Goal: Task Accomplishment & Management: Use online tool/utility

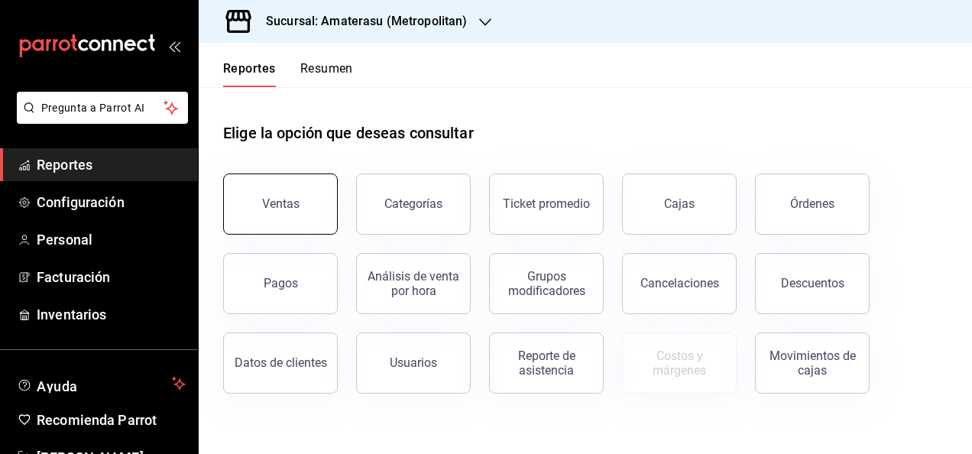
click at [301, 187] on button "Ventas" at bounding box center [280, 203] width 115 height 61
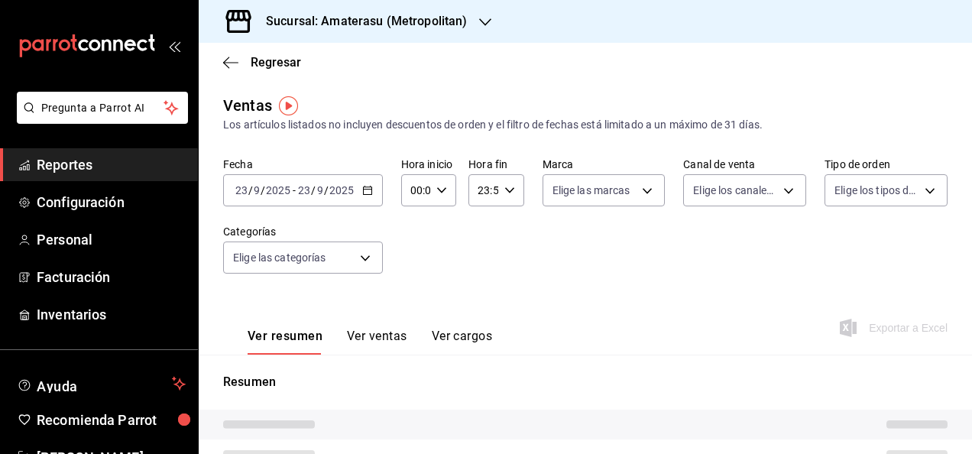
type input "05:00"
click at [370, 199] on div "[DATE] [DATE] - [DATE] [DATE]" at bounding box center [303, 190] width 160 height 32
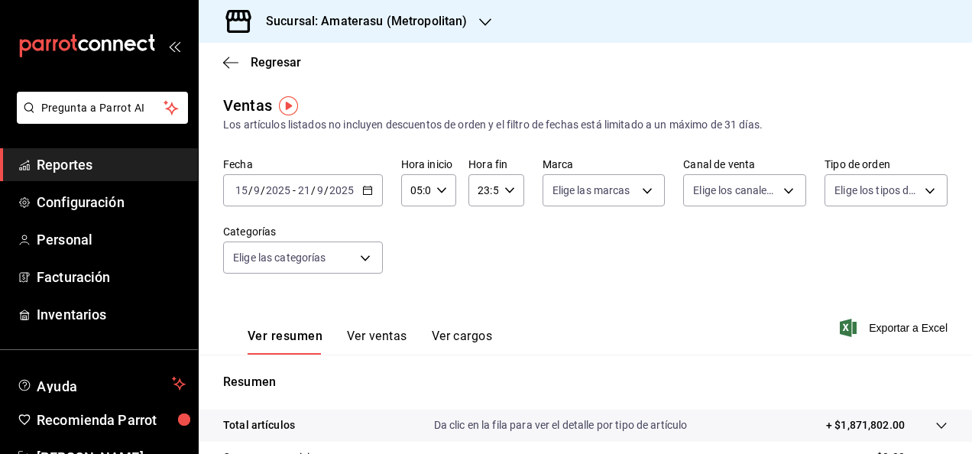
click at [362, 193] on icon "button" at bounding box center [367, 190] width 11 height 11
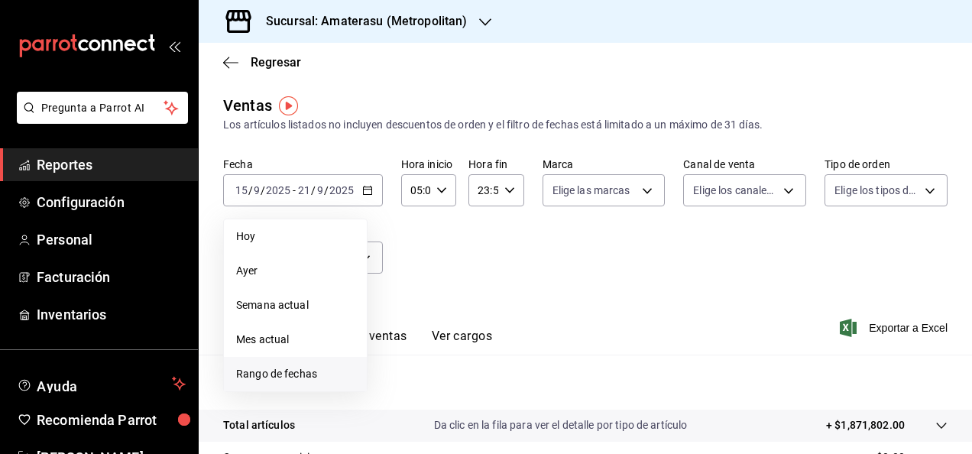
click at [314, 361] on li "Rango de fechas" at bounding box center [295, 374] width 143 height 34
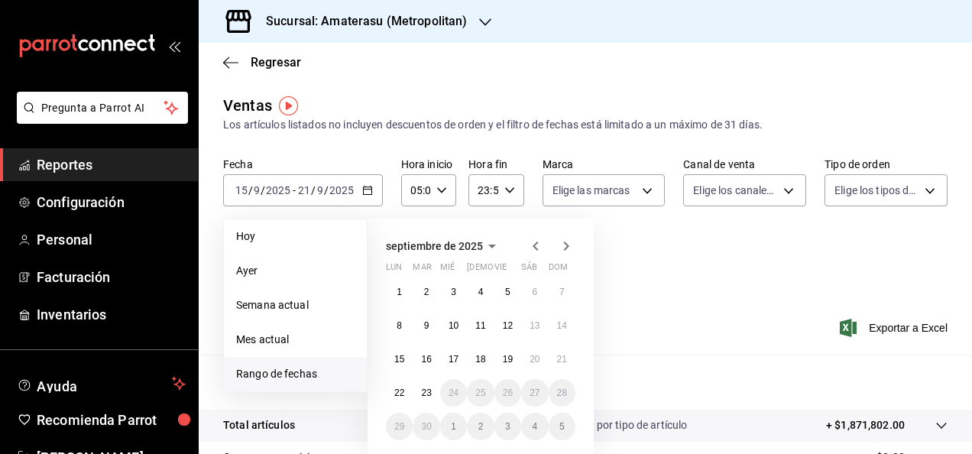
click at [411, 382] on div "1 2 3 4 5 6 7 8 9 10 11 12 13 14 15 16 17 18 19 20 21 22 23 24 25 26 27 28 29 3…" at bounding box center [481, 359] width 190 height 162
click at [404, 383] on button "22" at bounding box center [399, 393] width 27 height 28
click at [421, 383] on button "23" at bounding box center [426, 393] width 27 height 28
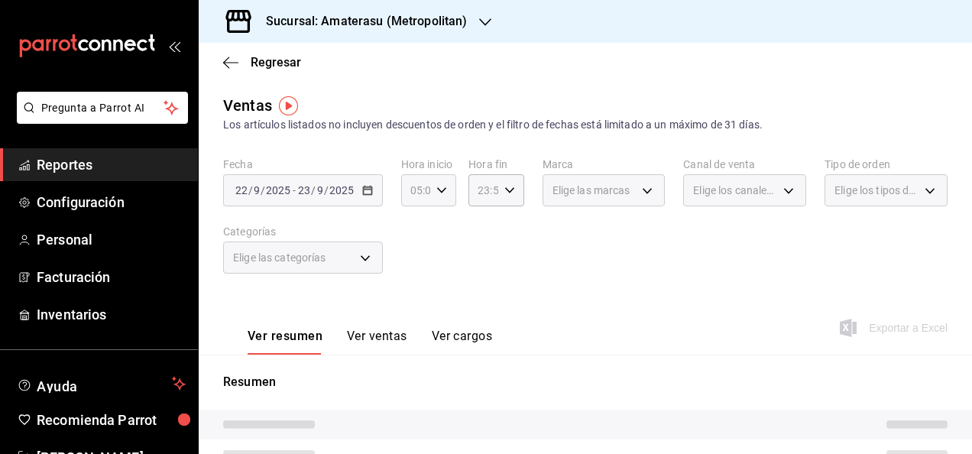
click at [445, 194] on div "05:00 Hora inicio" at bounding box center [428, 190] width 55 height 32
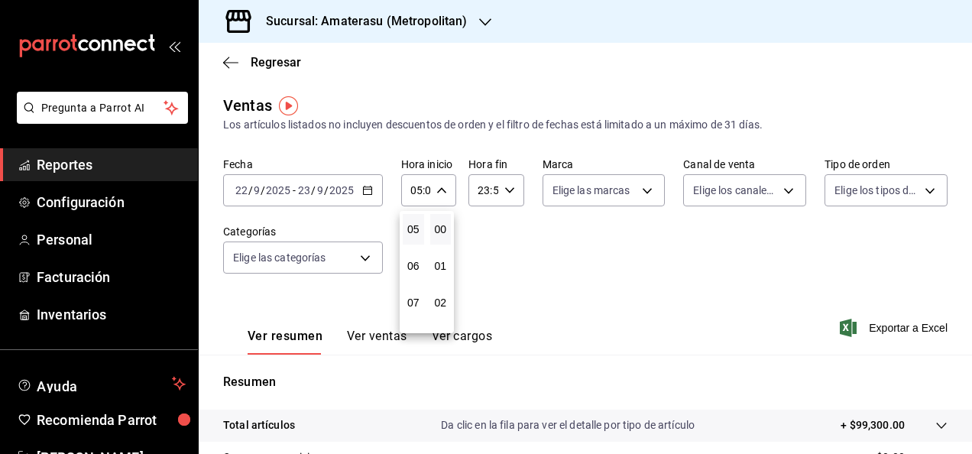
click at [445, 194] on div at bounding box center [486, 227] width 972 height 454
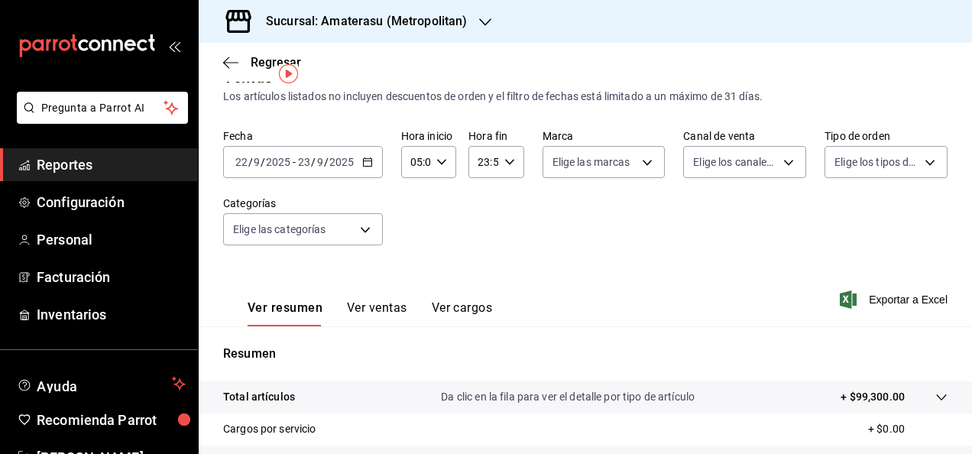
scroll to position [28, 0]
click at [638, 159] on body "Pregunta a Parrot AI Reportes Configuración Personal Facturación Inventarios Ay…" at bounding box center [486, 227] width 972 height 454
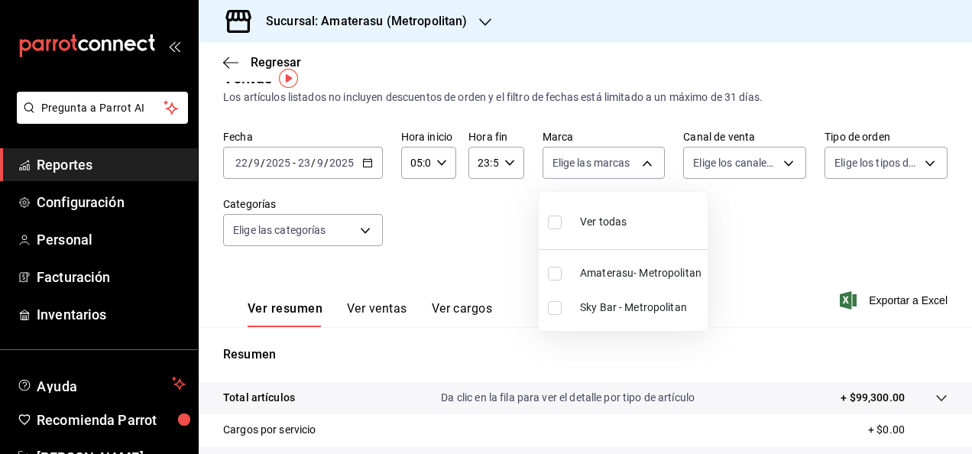
click at [609, 278] on span "Amaterasu- Metropolitan" at bounding box center [641, 273] width 122 height 16
type input "e4cd7fcb-d45b-43ae-a99f-ad4ccfcd9032"
checkbox input "true"
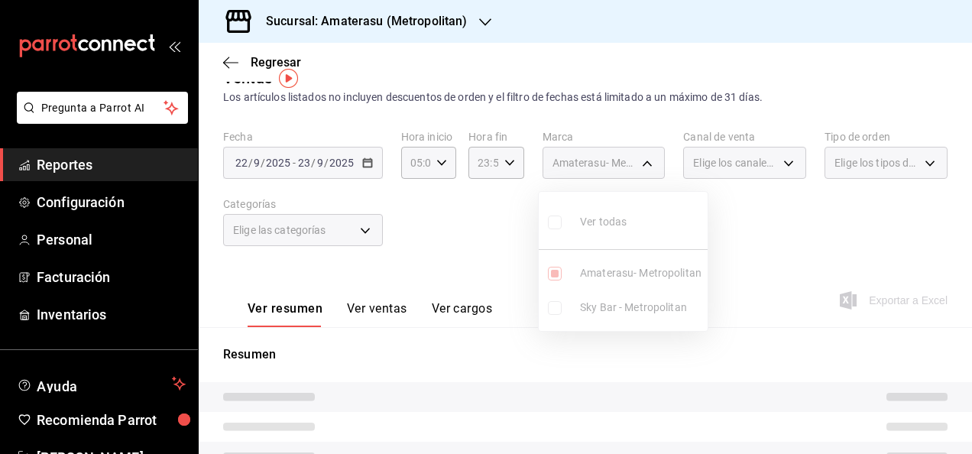
click at [738, 263] on div at bounding box center [486, 227] width 972 height 454
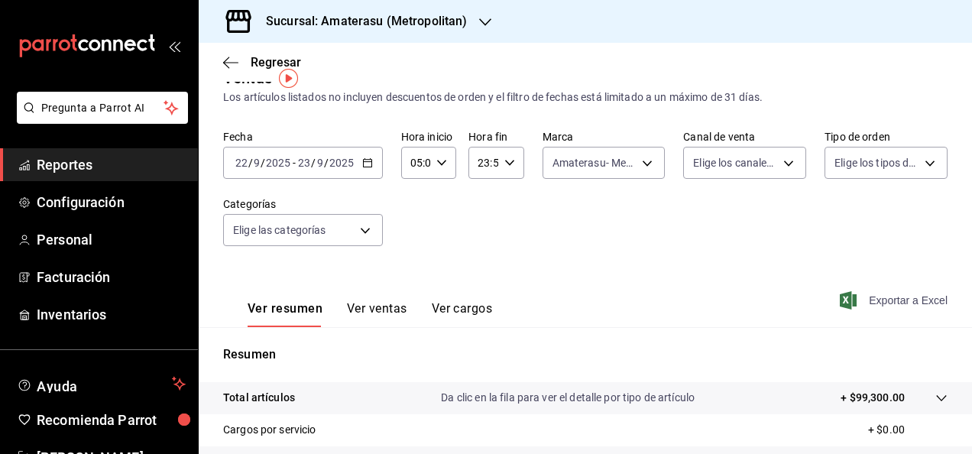
click at [862, 292] on span "Exportar a Excel" at bounding box center [895, 300] width 105 height 18
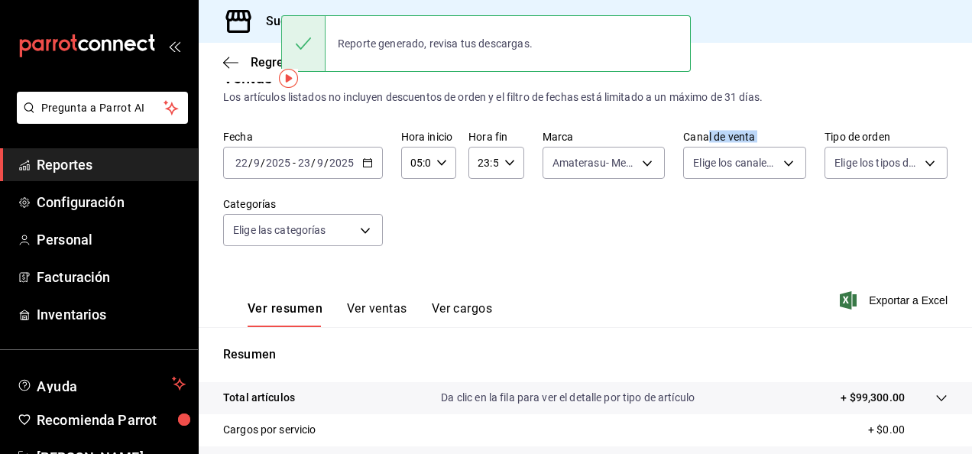
drag, startPoint x: 816, startPoint y: 125, endPoint x: 688, endPoint y: 120, distance: 128.5
click at [688, 120] on div "Ventas Los artículos listados no incluyen descuentos de orden y el filtro de fe…" at bounding box center [585, 373] width 773 height 614
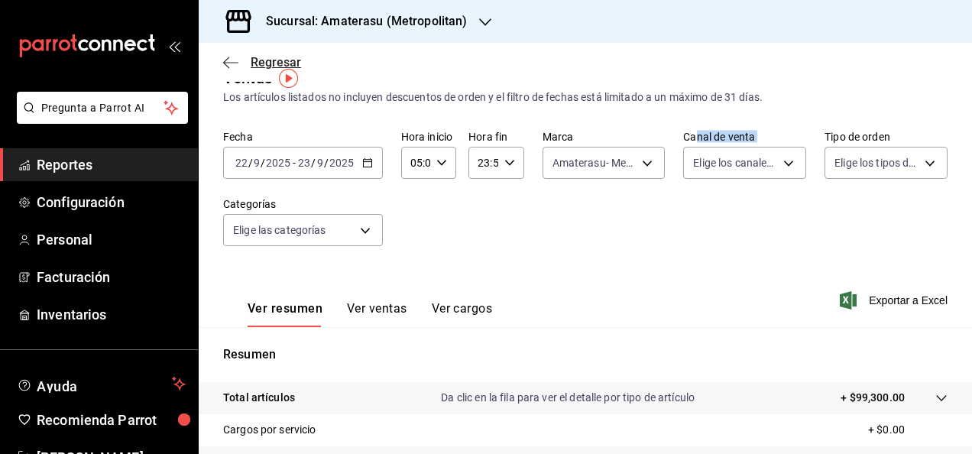
click at [284, 60] on span "Regresar" at bounding box center [276, 62] width 50 height 15
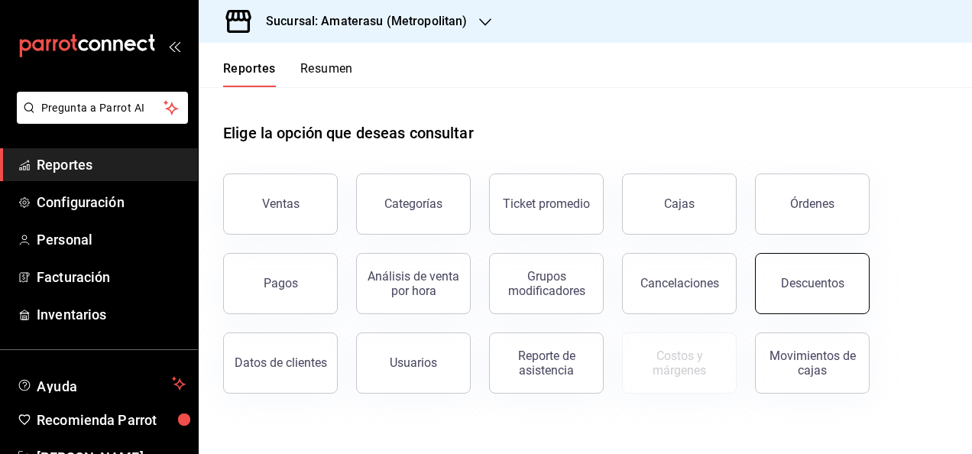
click at [816, 283] on div "Descuentos" at bounding box center [812, 283] width 63 height 15
